Goal: Task Accomplishment & Management: Use online tool/utility

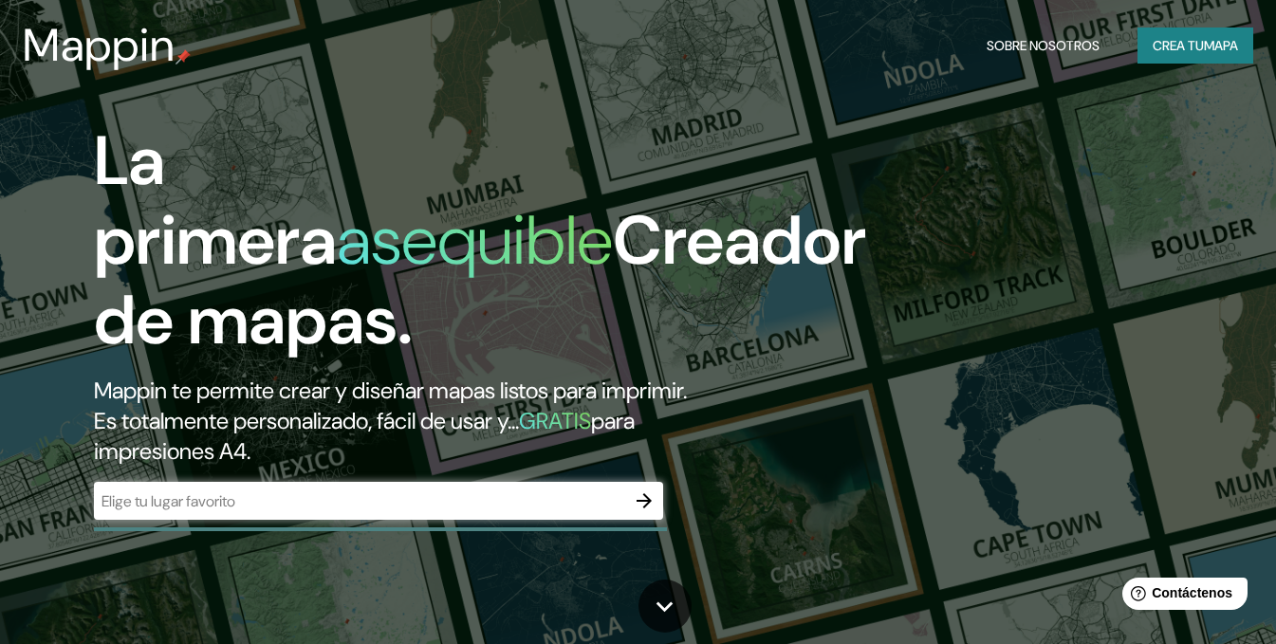
click at [643, 512] on icon "button" at bounding box center [644, 500] width 23 height 23
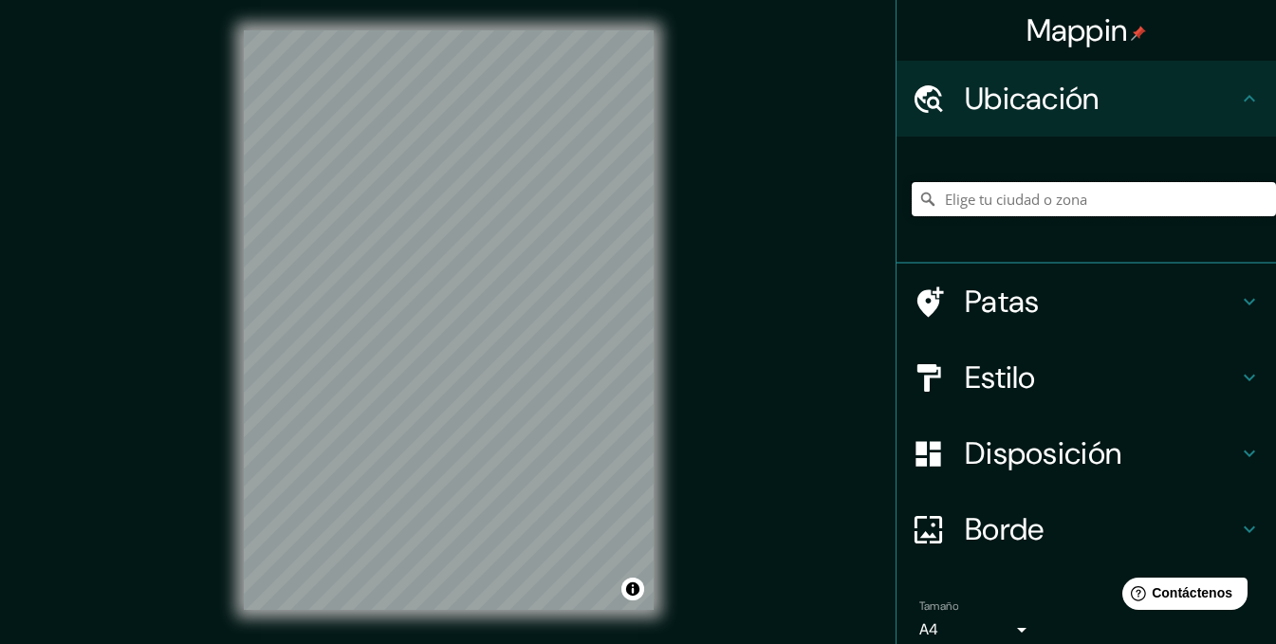
click at [1045, 202] on input "Elige tu ciudad o zona" at bounding box center [1093, 199] width 364 height 34
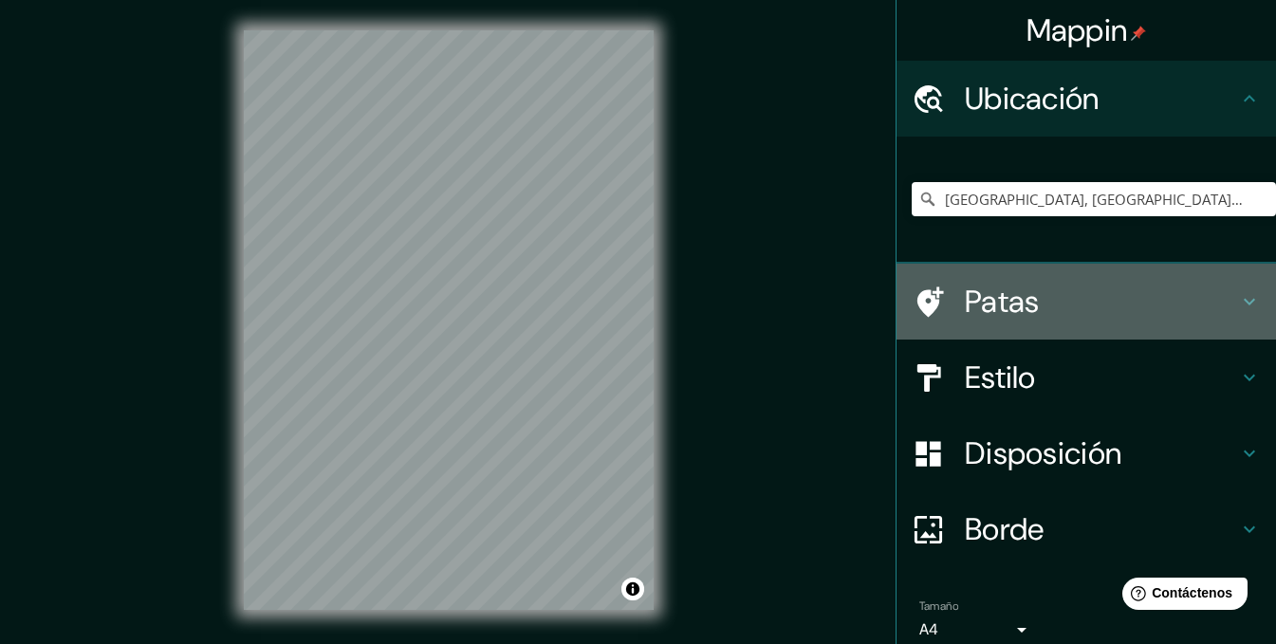
click at [965, 298] on font "Patas" at bounding box center [1002, 302] width 75 height 40
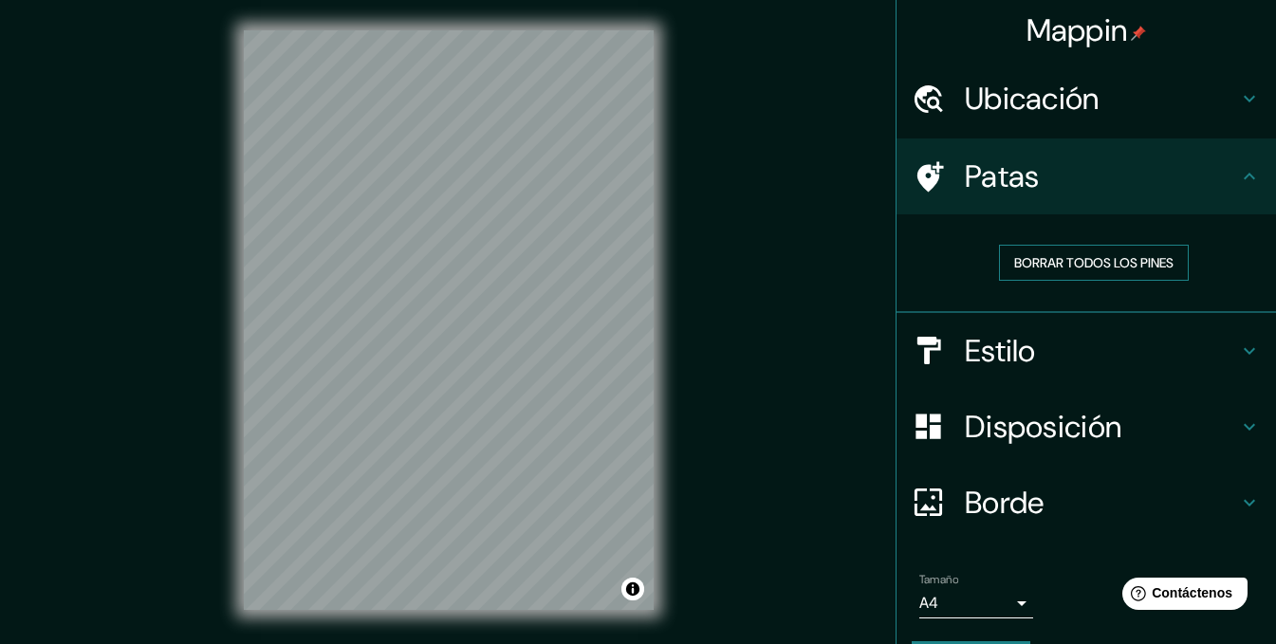
click at [1073, 271] on font "Borrar todos los pines" at bounding box center [1093, 262] width 159 height 17
click at [448, 354] on div at bounding box center [445, 350] width 15 height 15
click at [215, 327] on div "© Mapbox © OpenStreetMap Improve this map" at bounding box center [448, 320] width 470 height 640
click at [134, 319] on div "Mappin Ubicación Bochil, [GEOGRAPHIC_DATA], [GEOGRAPHIC_DATA] Patas Borrar todo…" at bounding box center [638, 335] width 1276 height 671
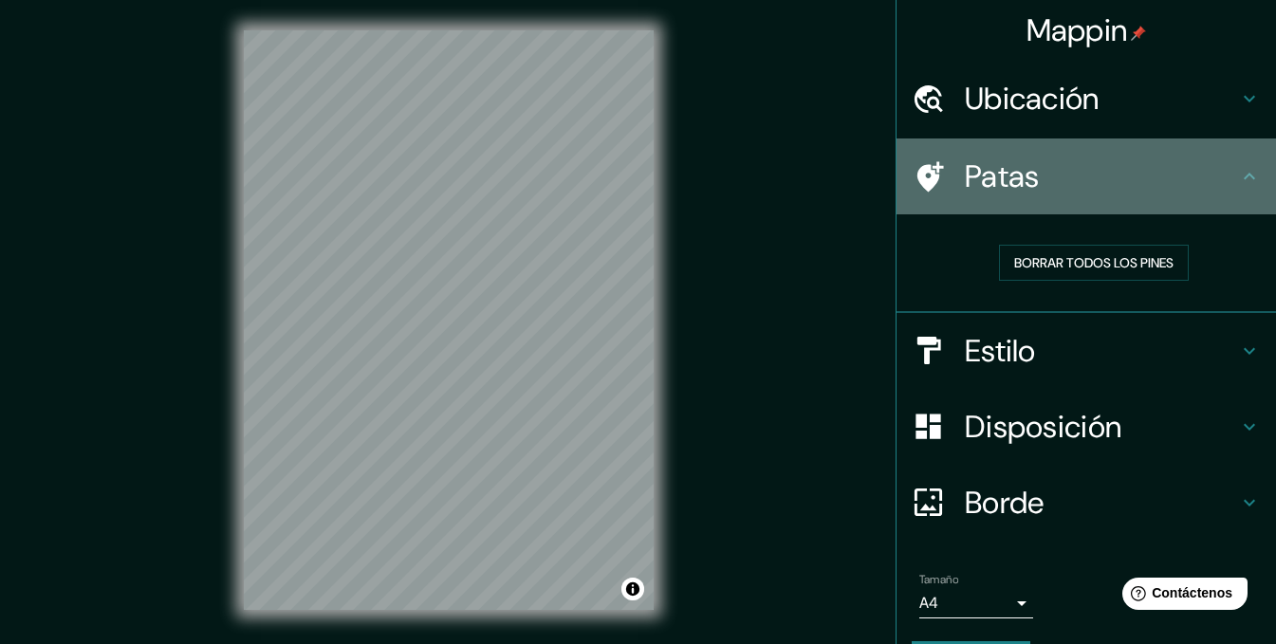
click at [1239, 175] on icon at bounding box center [1249, 176] width 23 height 23
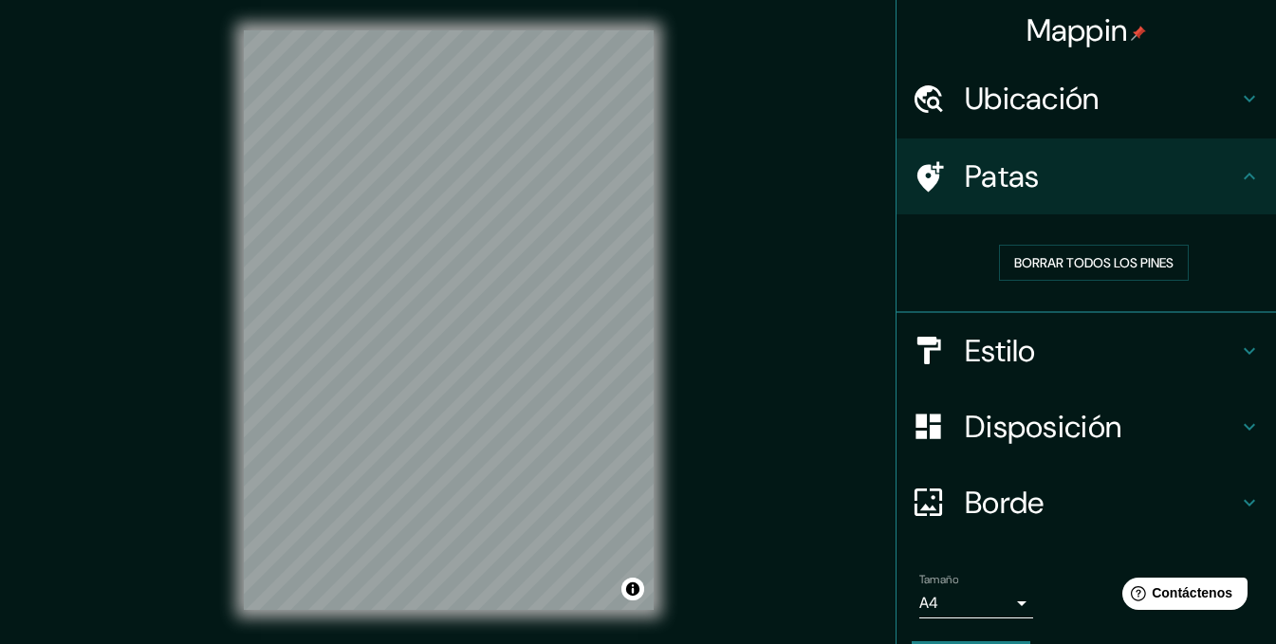
click at [1238, 101] on icon at bounding box center [1249, 98] width 23 height 23
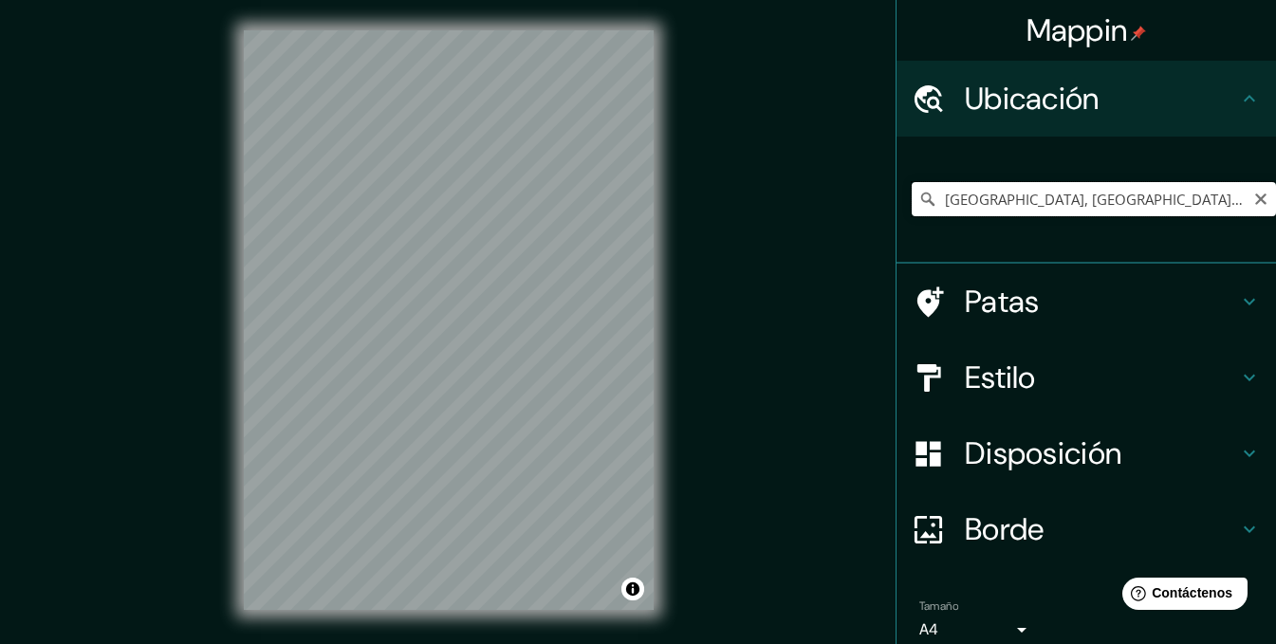
click at [1082, 206] on input "[GEOGRAPHIC_DATA], [GEOGRAPHIC_DATA], [GEOGRAPHIC_DATA]" at bounding box center [1093, 199] width 364 height 34
click at [982, 204] on input "[GEOGRAPHIC_DATA], [GEOGRAPHIC_DATA], [GEOGRAPHIC_DATA]" at bounding box center [1093, 199] width 364 height 34
type input "[GEOGRAPHIC_DATA], [GEOGRAPHIC_DATA]"
click at [224, 371] on div "© Mapbox © OpenStreetMap Improve this map" at bounding box center [448, 320] width 470 height 640
click at [819, 343] on div "Mappin Ubicación [GEOGRAPHIC_DATA], [GEOGRAPHIC_DATA] [GEOGRAPHIC_DATA] [GEOGRA…" at bounding box center [638, 335] width 1276 height 671
